Goal: Transaction & Acquisition: Purchase product/service

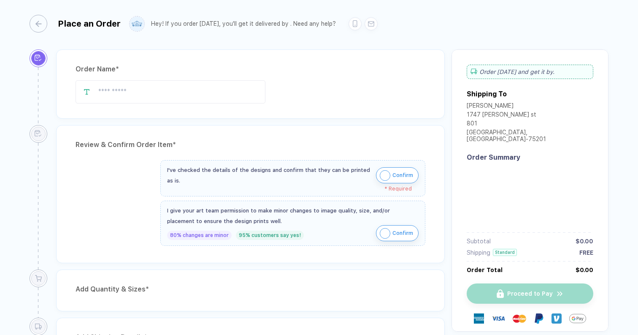
type input "*********"
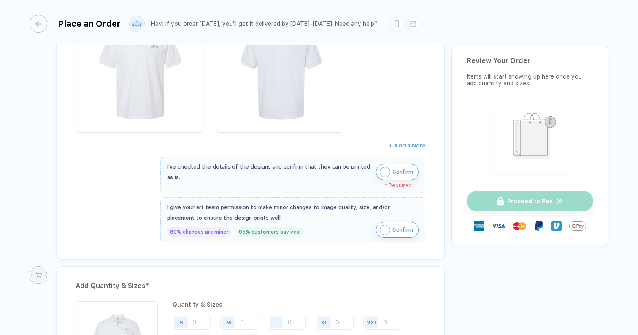
scroll to position [205, 0]
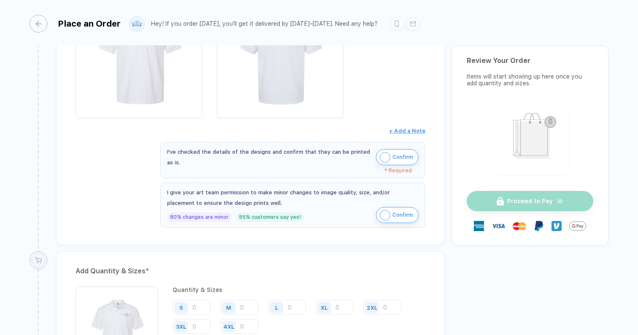
click at [384, 154] on img "button" at bounding box center [385, 157] width 11 height 11
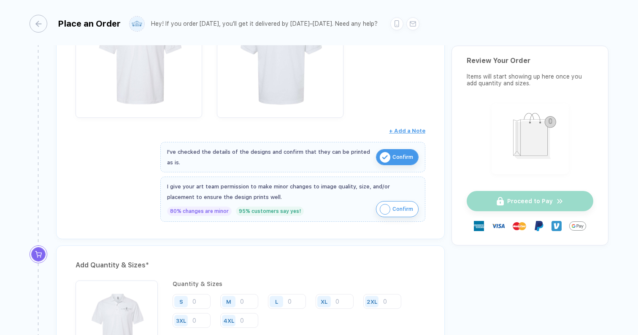
click at [385, 206] on img "button" at bounding box center [385, 209] width 11 height 11
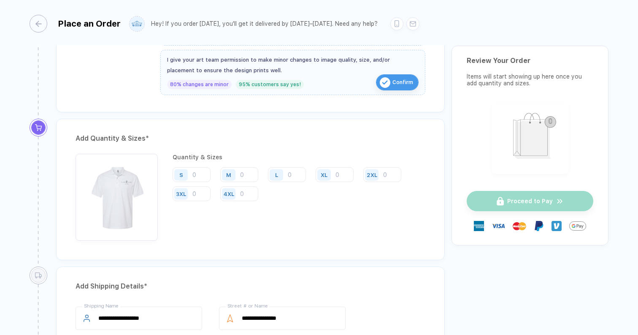
scroll to position [335, 0]
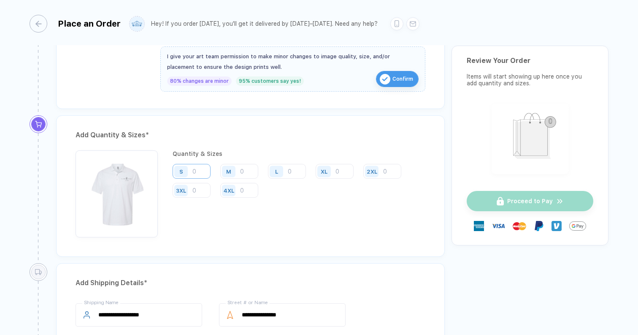
click at [200, 175] on input "number" at bounding box center [192, 171] width 38 height 15
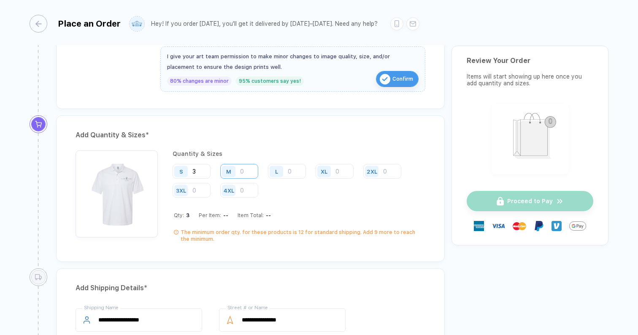
type input "3"
click at [242, 168] on input "number" at bounding box center [239, 171] width 38 height 15
type input "3"
type input "6"
click at [200, 171] on input "3" at bounding box center [192, 171] width 38 height 15
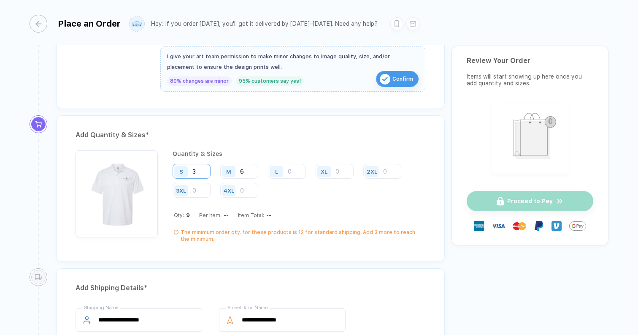
click at [200, 171] on input "3" at bounding box center [192, 171] width 38 height 15
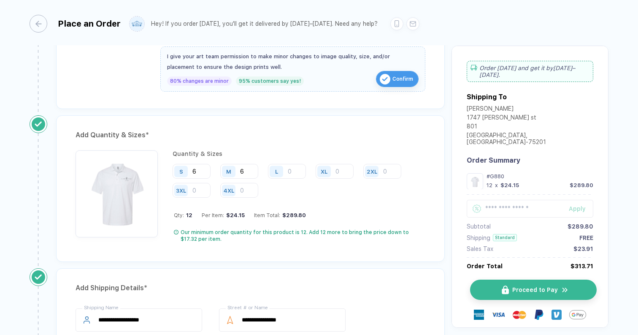
type input "6"
click at [546, 286] on button "Proceed to Pay" at bounding box center [533, 289] width 127 height 20
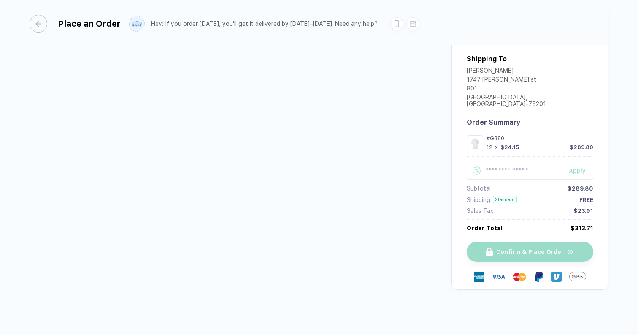
scroll to position [42, 0]
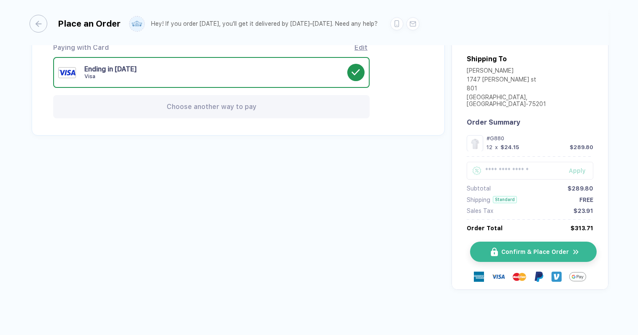
click at [523, 247] on button "Confirm & Place Order" at bounding box center [533, 251] width 127 height 20
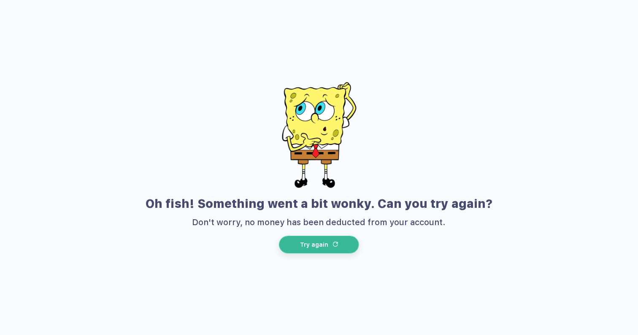
click at [322, 244] on span "Try again" at bounding box center [314, 244] width 28 height 7
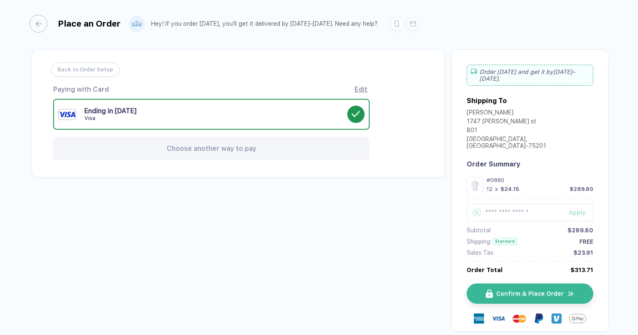
click at [244, 152] on div "Choose another way to pay" at bounding box center [211, 148] width 317 height 23
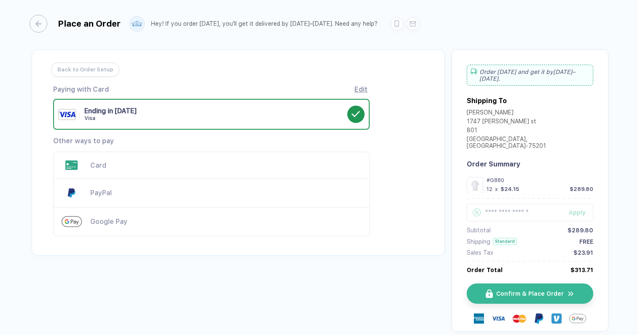
click at [198, 169] on div "Card" at bounding box center [211, 165] width 317 height 27
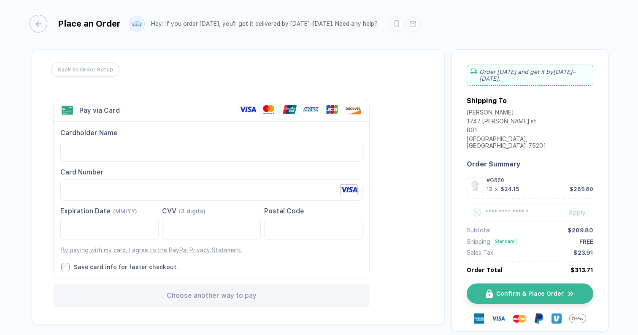
click at [59, 265] on div "Cardholder Name Card Number Expiration Date (MM/YY)" at bounding box center [212, 200] width 316 height 156
click at [529, 295] on span "Confirm & Place Order" at bounding box center [535, 293] width 68 height 7
